Goal: Information Seeking & Learning: Learn about a topic

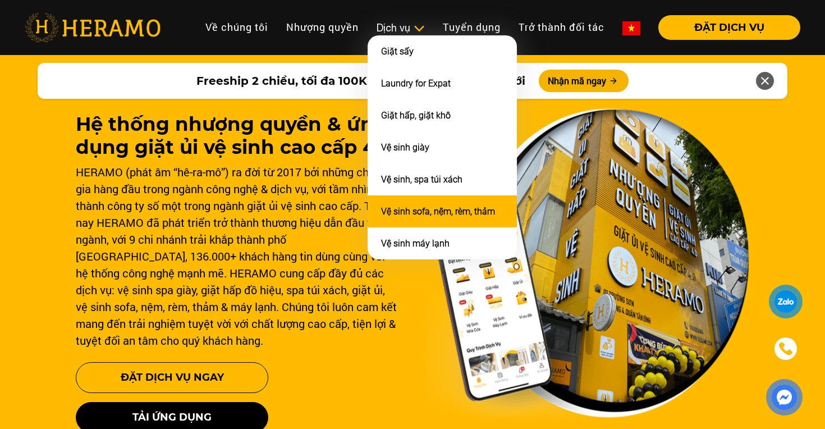
click at [425, 201] on li "Vệ sinh sofa, nệm, rèm, thảm" at bounding box center [441, 211] width 149 height 32
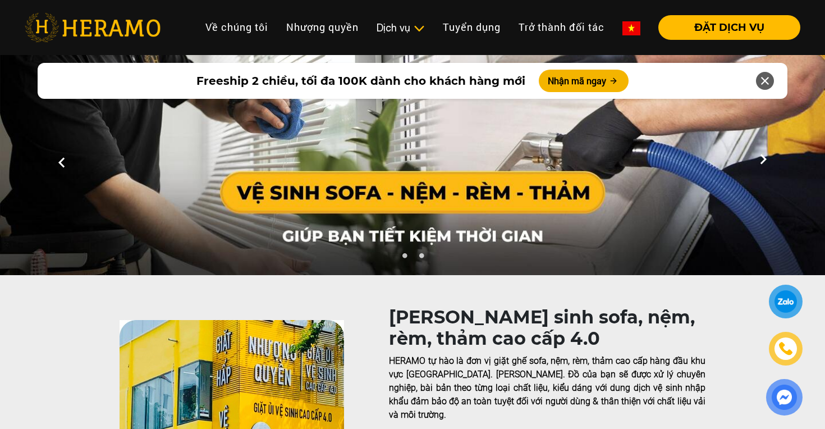
click at [403, 256] on button "1" at bounding box center [403, 257] width 11 height 11
click at [422, 254] on button "2" at bounding box center [420, 257] width 11 height 11
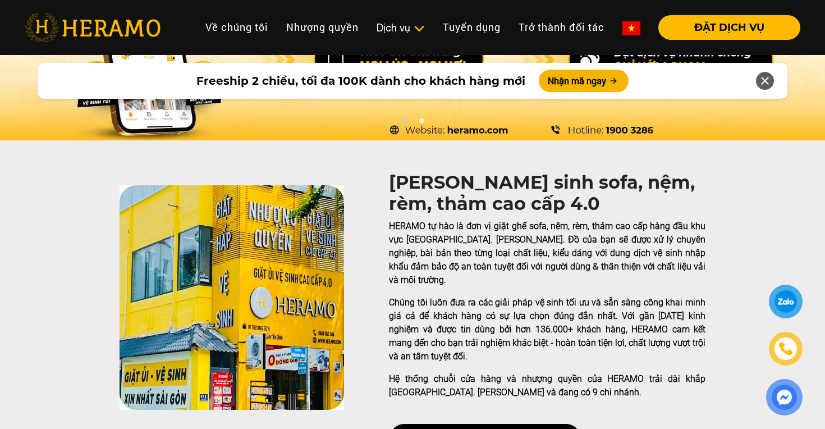
scroll to position [236, 0]
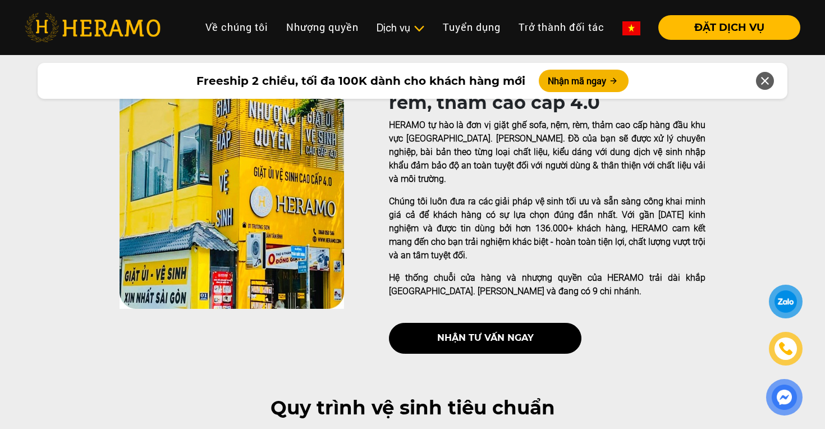
click at [763, 82] on icon at bounding box center [764, 81] width 13 height 20
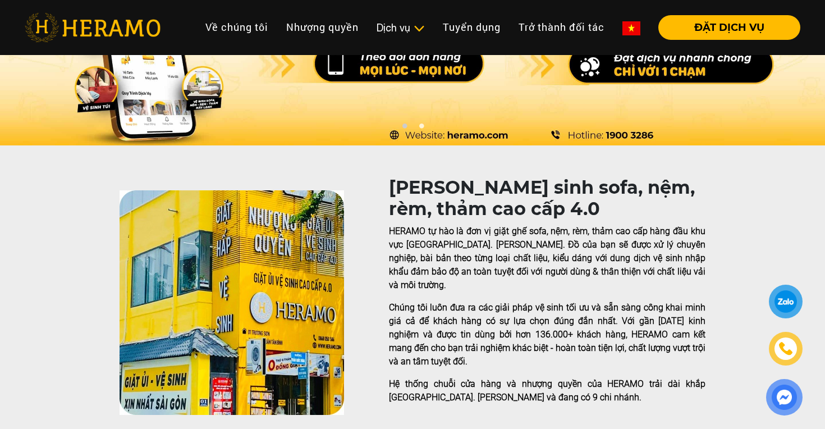
scroll to position [0, 0]
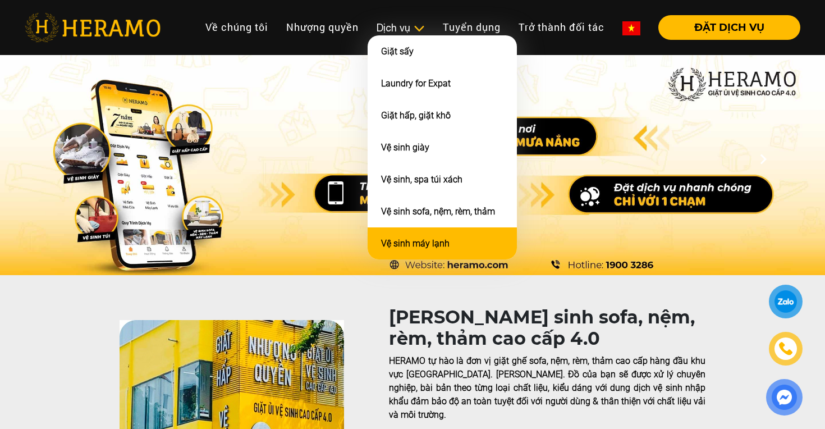
click at [416, 238] on link "Vệ sinh máy lạnh" at bounding box center [415, 243] width 68 height 11
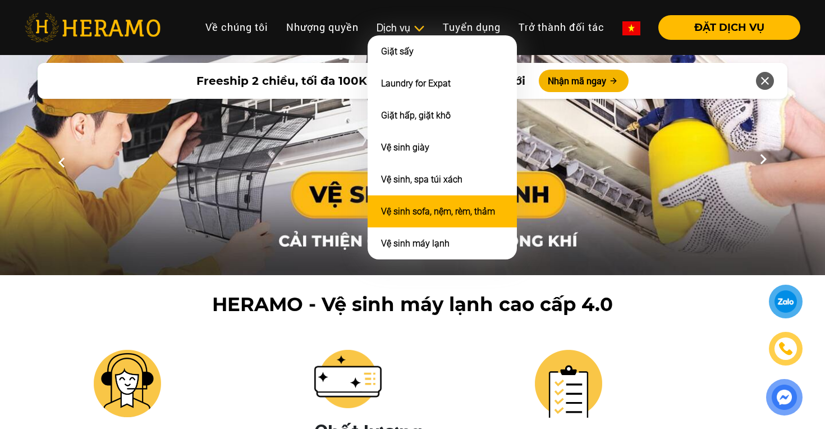
click at [415, 206] on link "Vệ sinh sofa, nệm, rèm, thảm" at bounding box center [438, 211] width 114 height 11
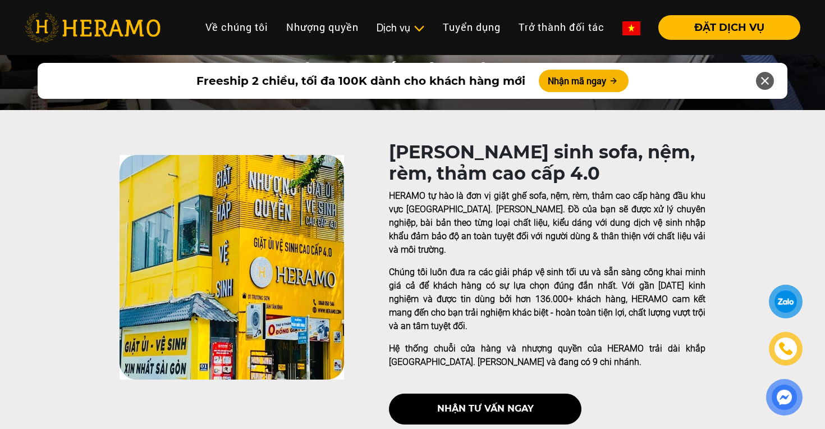
scroll to position [166, 0]
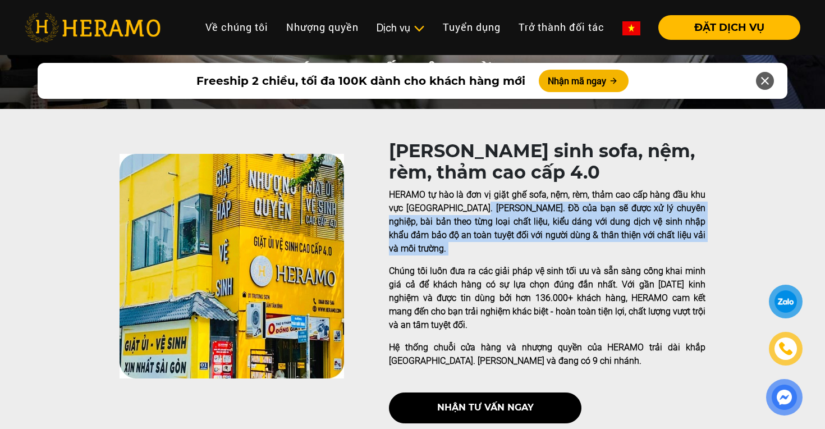
drag, startPoint x: 472, startPoint y: 206, endPoint x: 665, endPoint y: 241, distance: 196.6
click at [666, 242] on div "HERAMO tự hào là đơn vị giặt ghế sofa, nệm, rèm, thảm cao cấp hàng đầu khu vực …" at bounding box center [547, 278] width 316 height 180
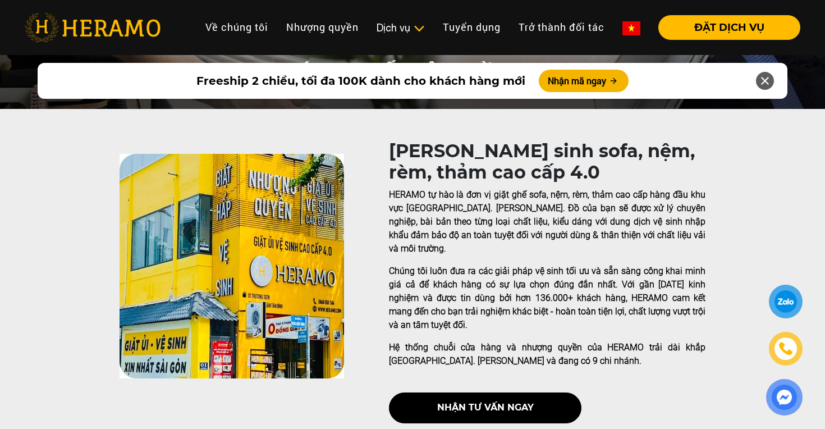
click at [634, 264] on p "Chúng tôi luôn đưa ra các giải pháp vệ sinh tối ưu và sẵn sàng công khai minh g…" at bounding box center [547, 297] width 316 height 67
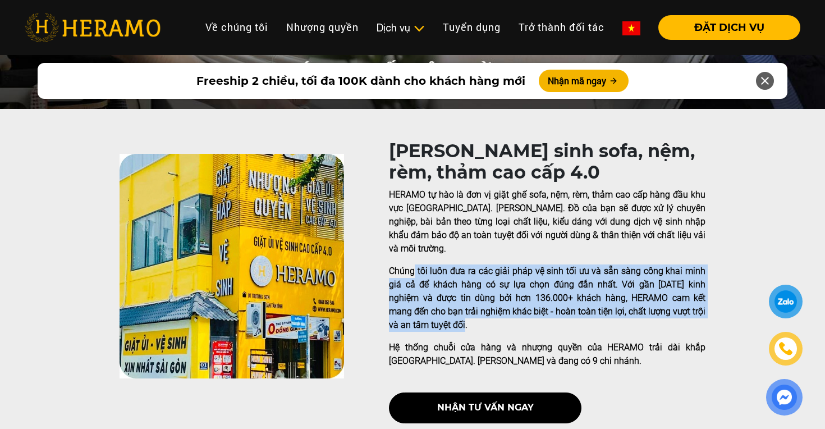
drag, startPoint x: 414, startPoint y: 257, endPoint x: 659, endPoint y: 306, distance: 250.1
click at [660, 307] on p "Chúng tôi luôn đưa ra các giải pháp vệ sinh tối ưu và sẵn sàng công khai minh g…" at bounding box center [547, 297] width 316 height 67
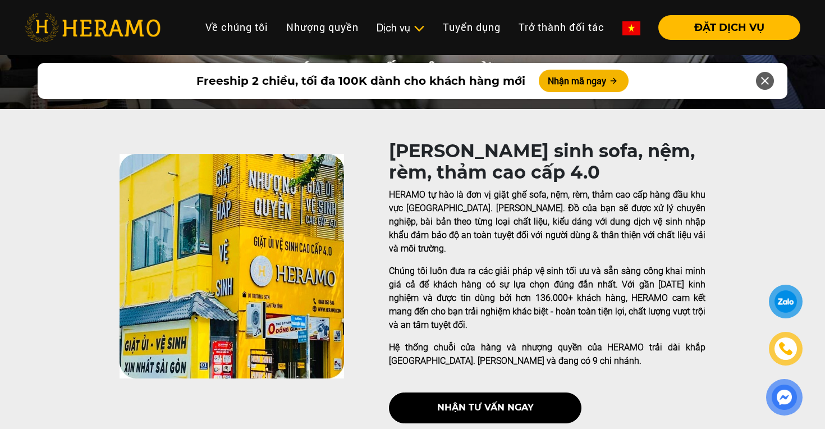
click at [659, 313] on p "Chúng tôi luôn đưa ra các giải pháp vệ sinh tối ưu và sẵn sàng công khai minh g…" at bounding box center [547, 297] width 316 height 67
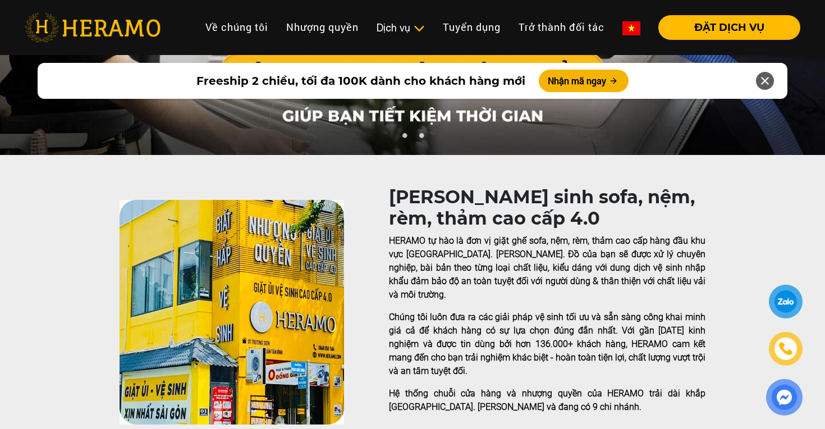
scroll to position [0, 0]
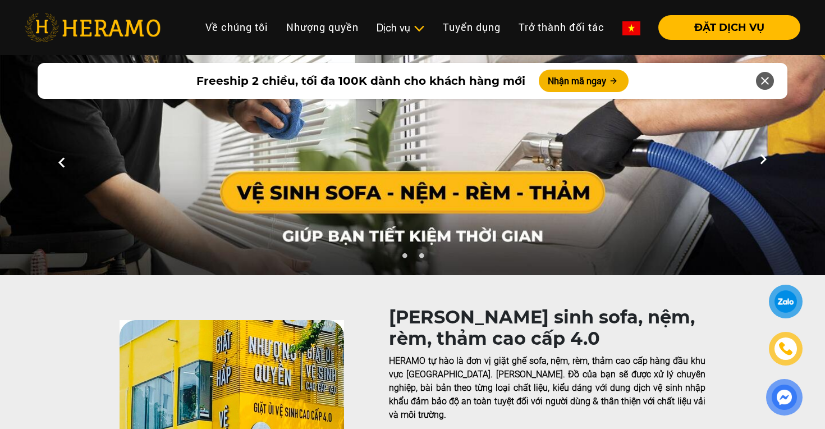
click at [403, 256] on button "1" at bounding box center [403, 257] width 11 height 11
click at [424, 252] on button "2" at bounding box center [420, 257] width 11 height 11
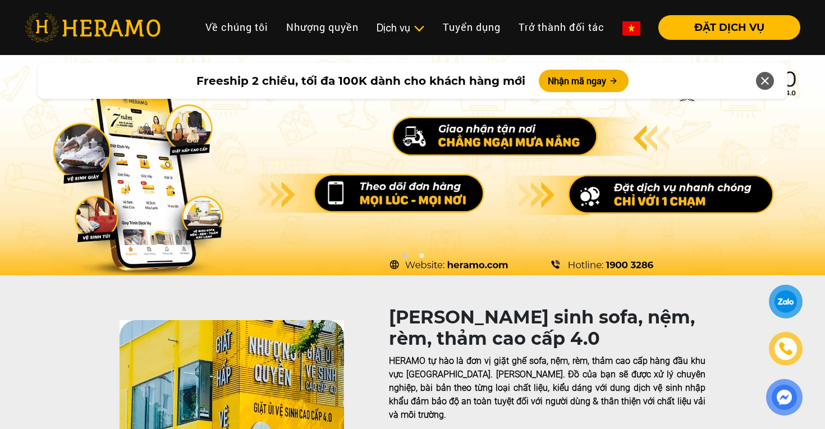
click at [669, 346] on h1 "HERAMO - Vệ sinh sofa, nệm, rèm, thảm cao cấp 4.0" at bounding box center [547, 327] width 316 height 43
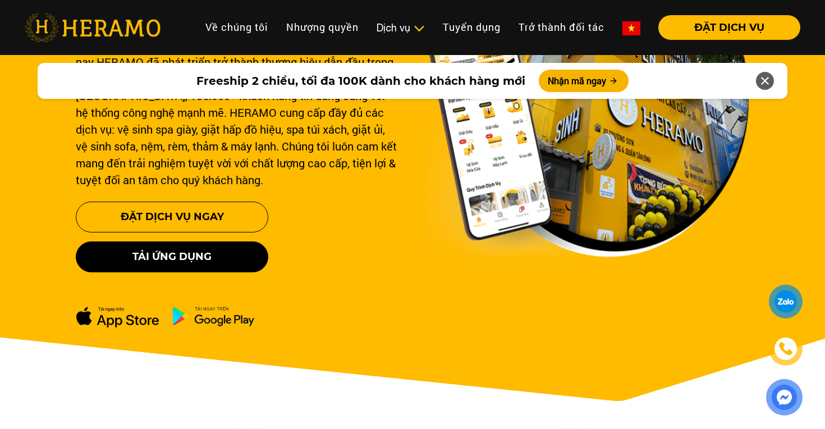
scroll to position [160, 0]
